Goal: Transaction & Acquisition: Purchase product/service

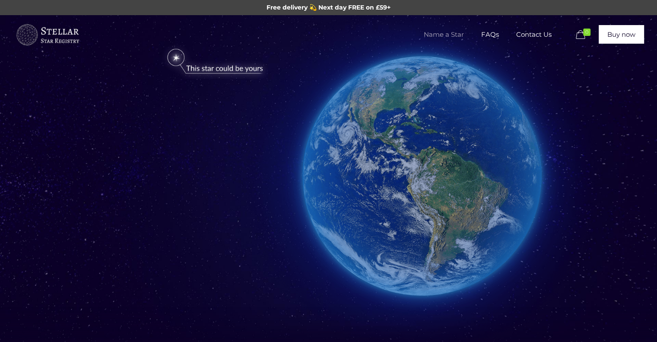
click at [446, 34] on span "Name a Star" at bounding box center [443, 35] width 57 height 26
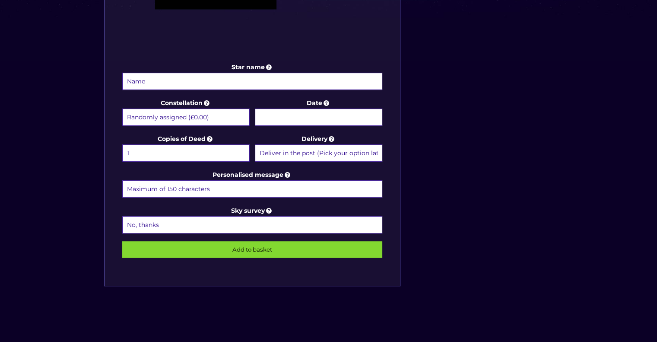
scroll to position [405, 0]
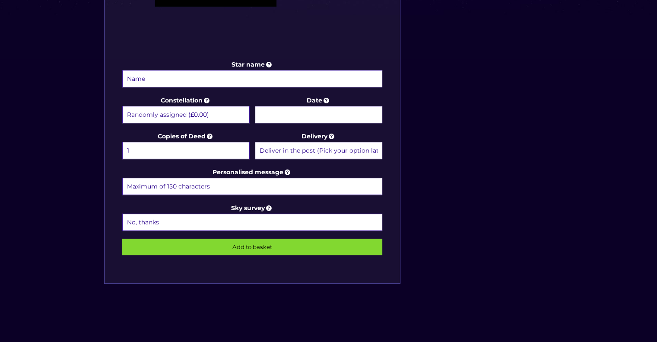
click at [157, 78] on input "Star name" at bounding box center [252, 78] width 261 height 17
type input "[PERSON_NAME]"
click at [296, 112] on input "Date" at bounding box center [318, 114] width 127 height 17
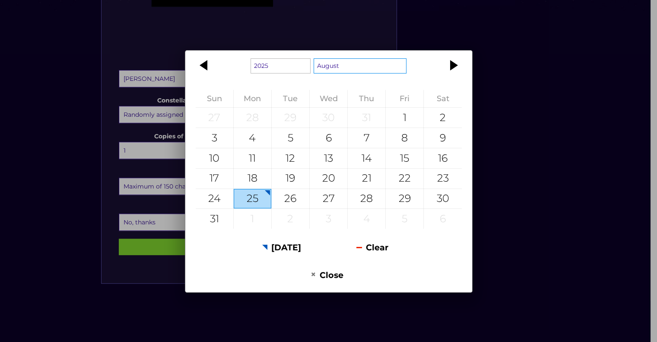
click at [344, 69] on select "January February March April May June July August September October November De…" at bounding box center [360, 65] width 93 height 15
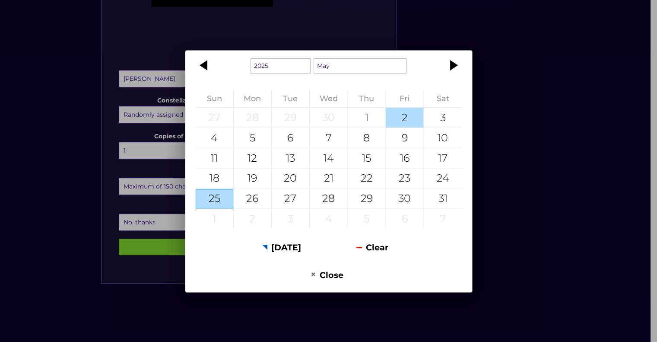
click at [397, 118] on div "2" at bounding box center [405, 118] width 38 height 20
type input "[DATE]"
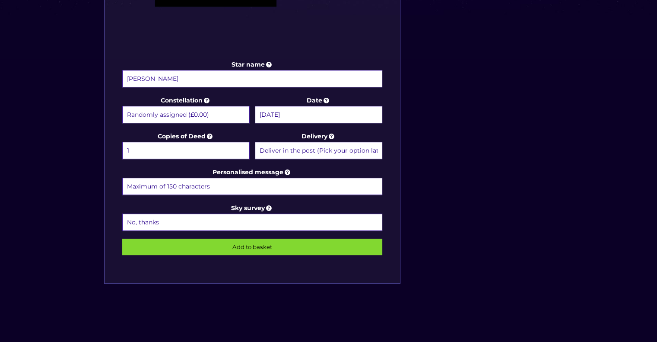
click at [233, 180] on input "Personalised message" at bounding box center [252, 186] width 261 height 17
type input "[PERSON_NAME] can now shine bright with [PERSON_NAME]. He was a man who made hi…"
click at [268, 241] on input "Add to basket" at bounding box center [252, 247] width 261 height 16
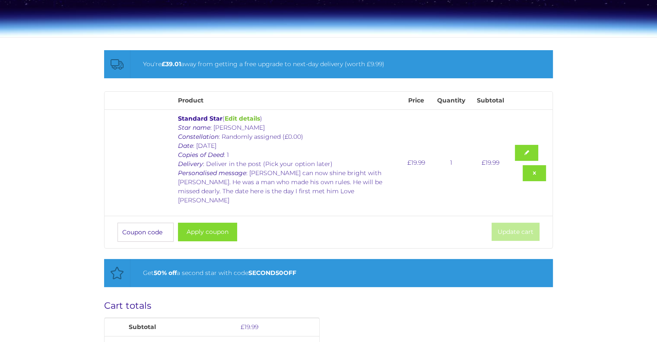
scroll to position [105, 0]
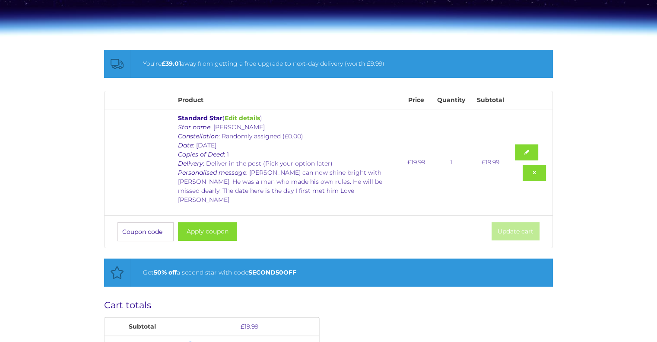
click at [135, 222] on input "Coupon:" at bounding box center [146, 231] width 56 height 19
type input "Gift20"
click at [216, 222] on button "Apply coupon" at bounding box center [207, 231] width 59 height 19
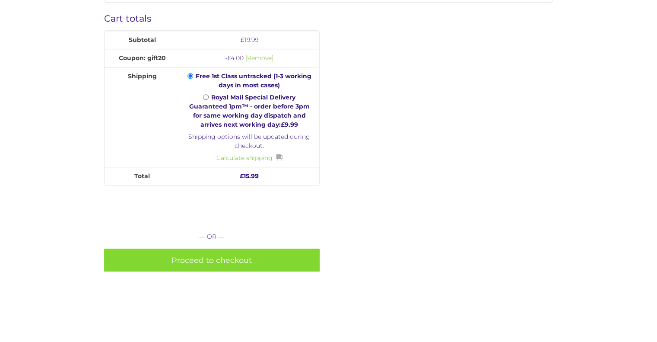
scroll to position [382, 0]
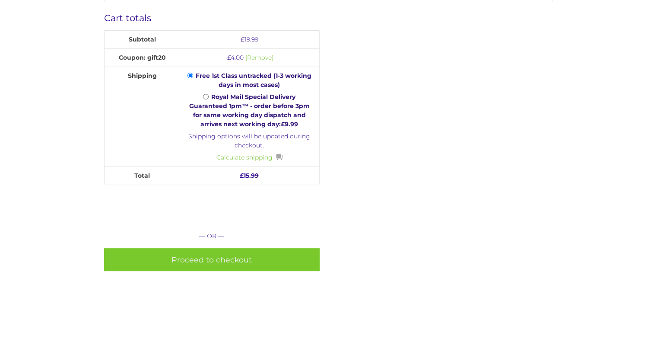
click at [219, 250] on link "Proceed to checkout" at bounding box center [212, 259] width 216 height 23
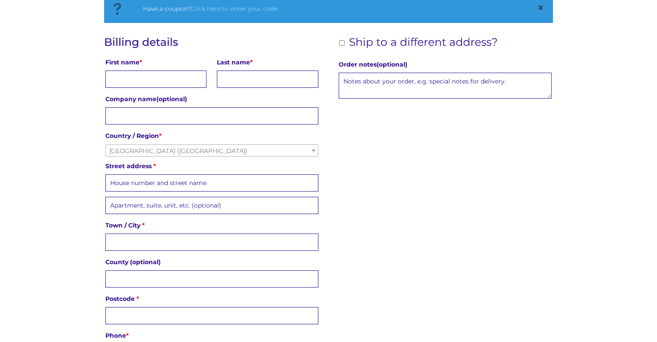
scroll to position [162, 0]
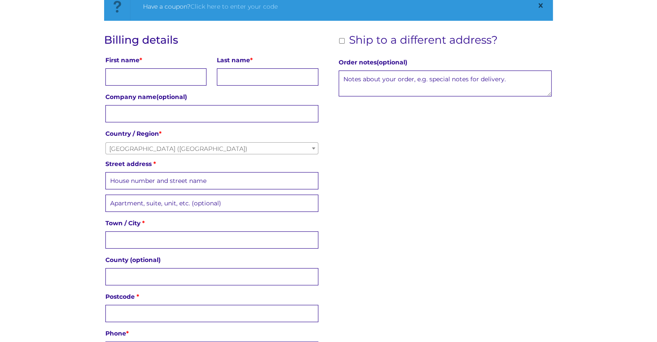
click at [340, 38] on input "Ship to a different address?" at bounding box center [342, 41] width 6 height 6
checkbox input "true"
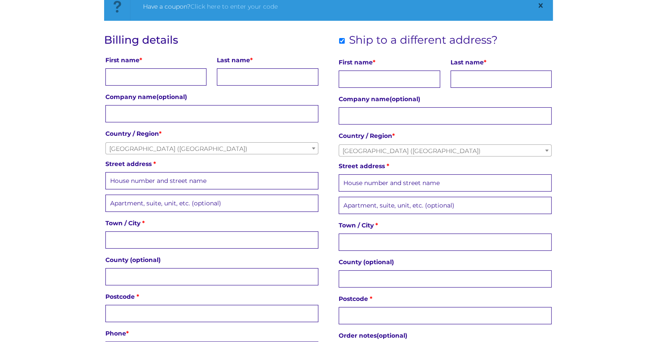
click at [161, 77] on input "First name *" at bounding box center [155, 76] width 101 height 17
type input "Donna"
type input "Wills"
type input "Animal Physiotherapy Ltd"
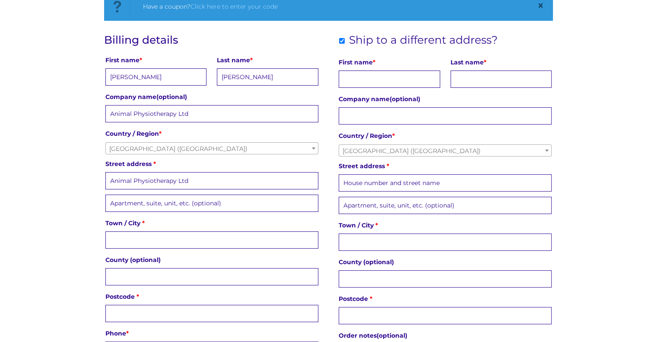
type input "5 Pankhurst Drive"
type input "Bracknell"
type input "Berks"
type input "RG12 9PS"
type input "07776182911"
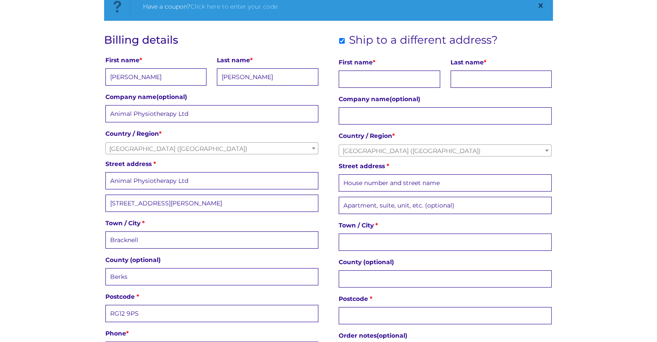
type input "donna@animalphysiotherapy.org.uk"
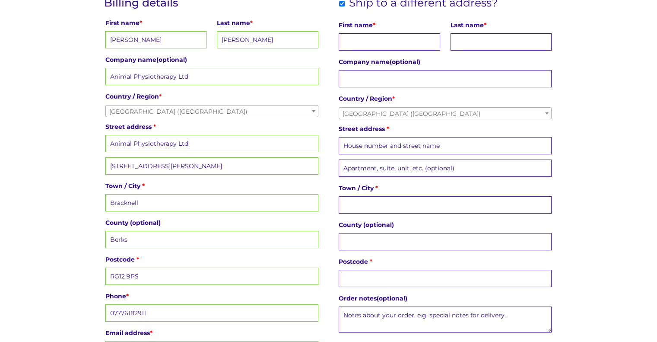
scroll to position [190, 0]
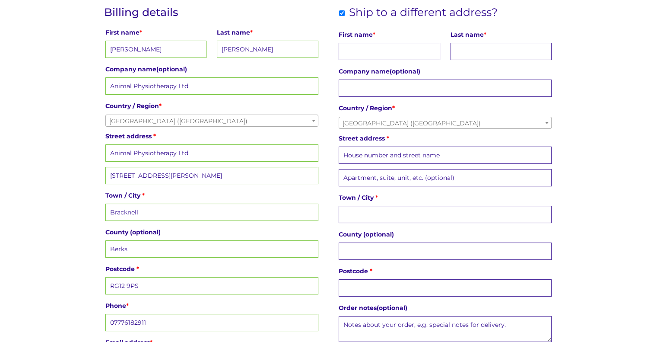
click at [363, 51] on input "First name *" at bounding box center [389, 51] width 101 height 17
click at [484, 52] on input "Last name *" at bounding box center [501, 51] width 101 height 17
type input "Cowley"
click at [387, 49] on input "First name *" at bounding box center [389, 51] width 101 height 17
type input "Amy"
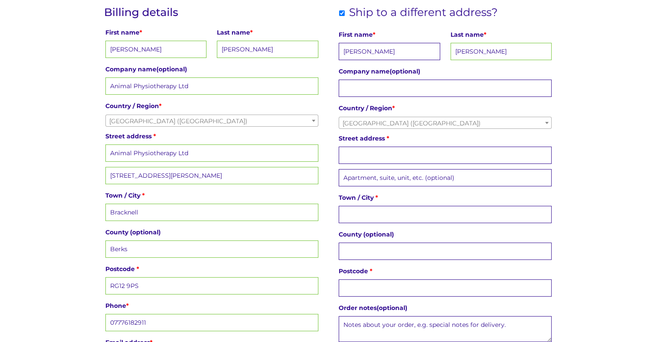
click at [391, 153] on input "Street address *" at bounding box center [445, 154] width 213 height 17
type input "35 Gorrick Square"
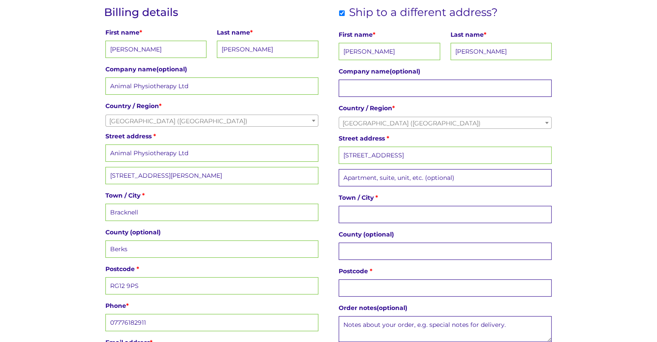
click at [369, 210] on input "Town / City *" at bounding box center [445, 214] width 213 height 17
type input "Wokingham"
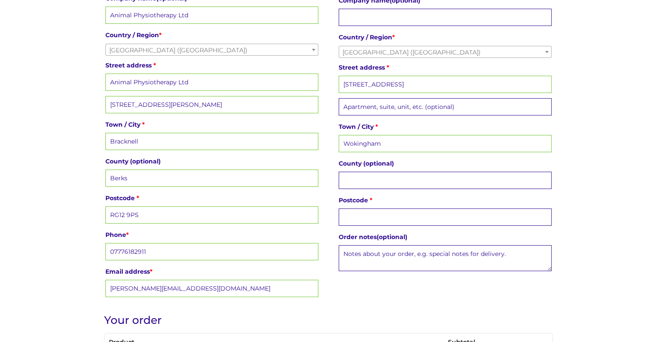
scroll to position [264, 0]
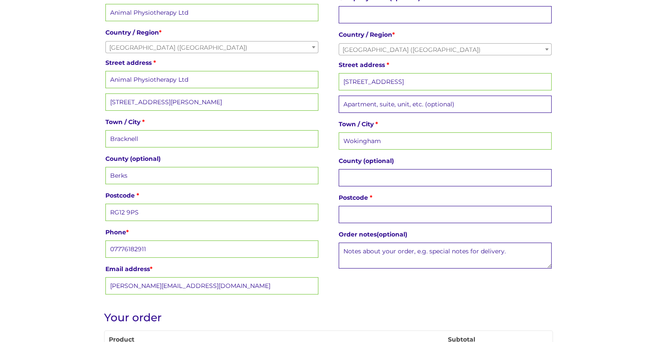
click at [370, 171] on input "County (optional)" at bounding box center [445, 177] width 213 height 17
type input "Berkshire"
click at [363, 210] on input "Postcode *" at bounding box center [445, 214] width 213 height 17
type input "RG41 2PA"
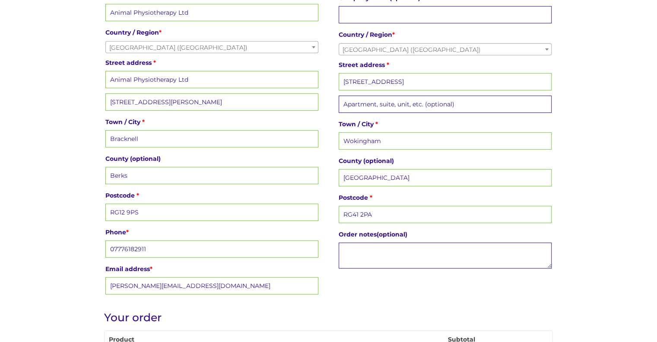
click at [363, 255] on textarea "Order notes (optional)" at bounding box center [445, 255] width 213 height 26
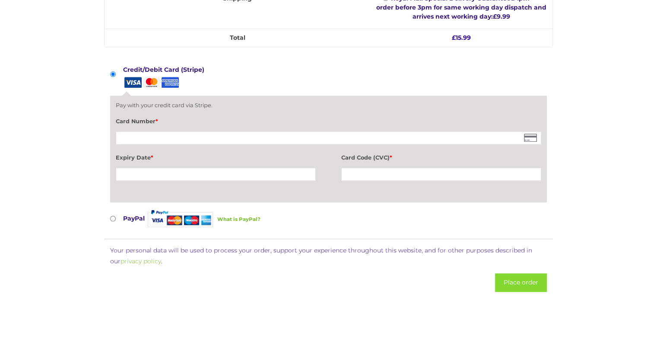
scroll to position [787, 0]
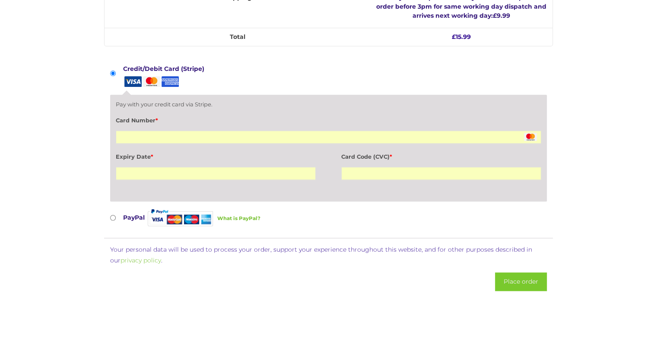
click at [517, 272] on button "Place order" at bounding box center [521, 281] width 52 height 19
